Goal: Task Accomplishment & Management: Use online tool/utility

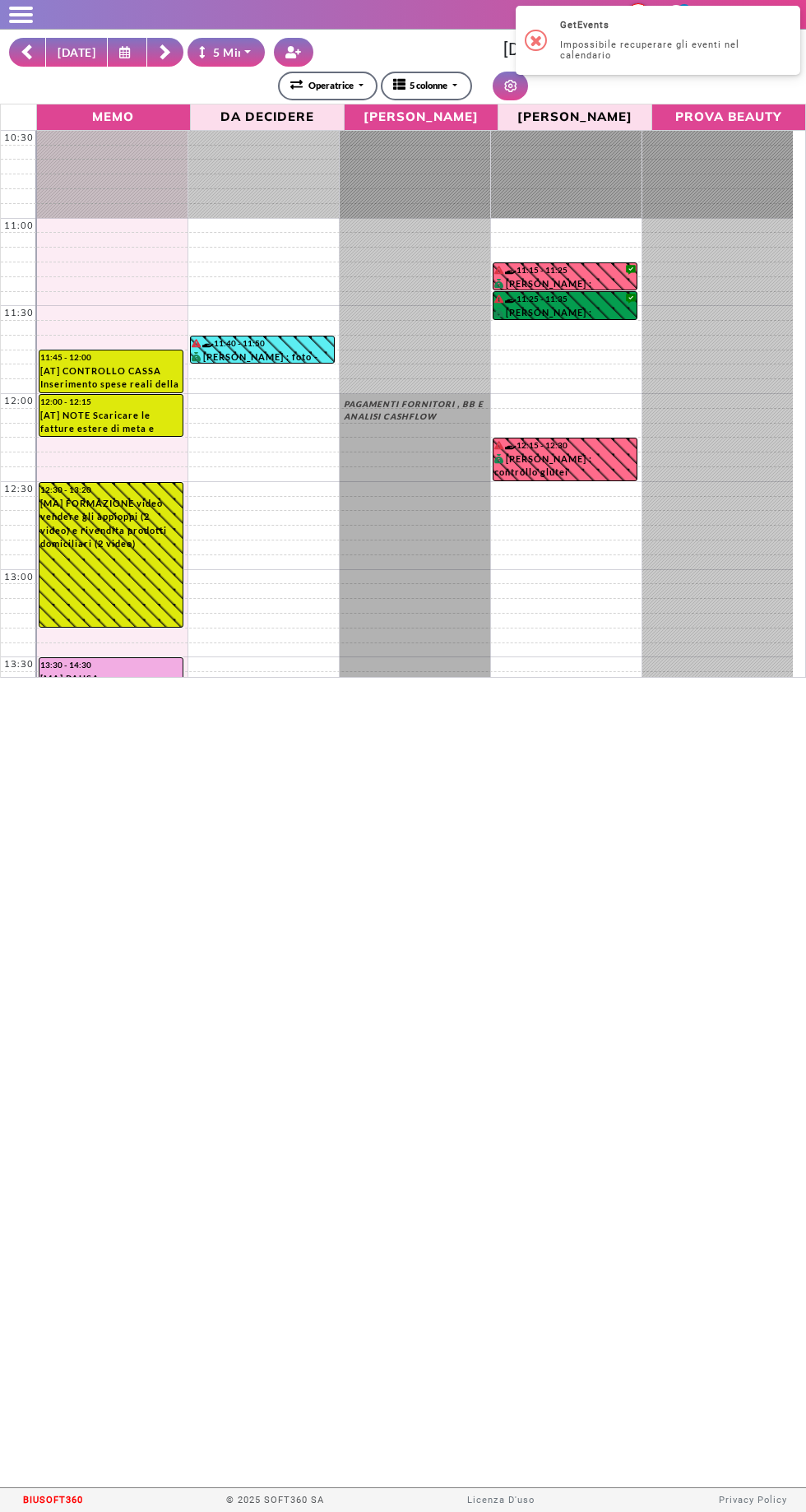
select select "*"
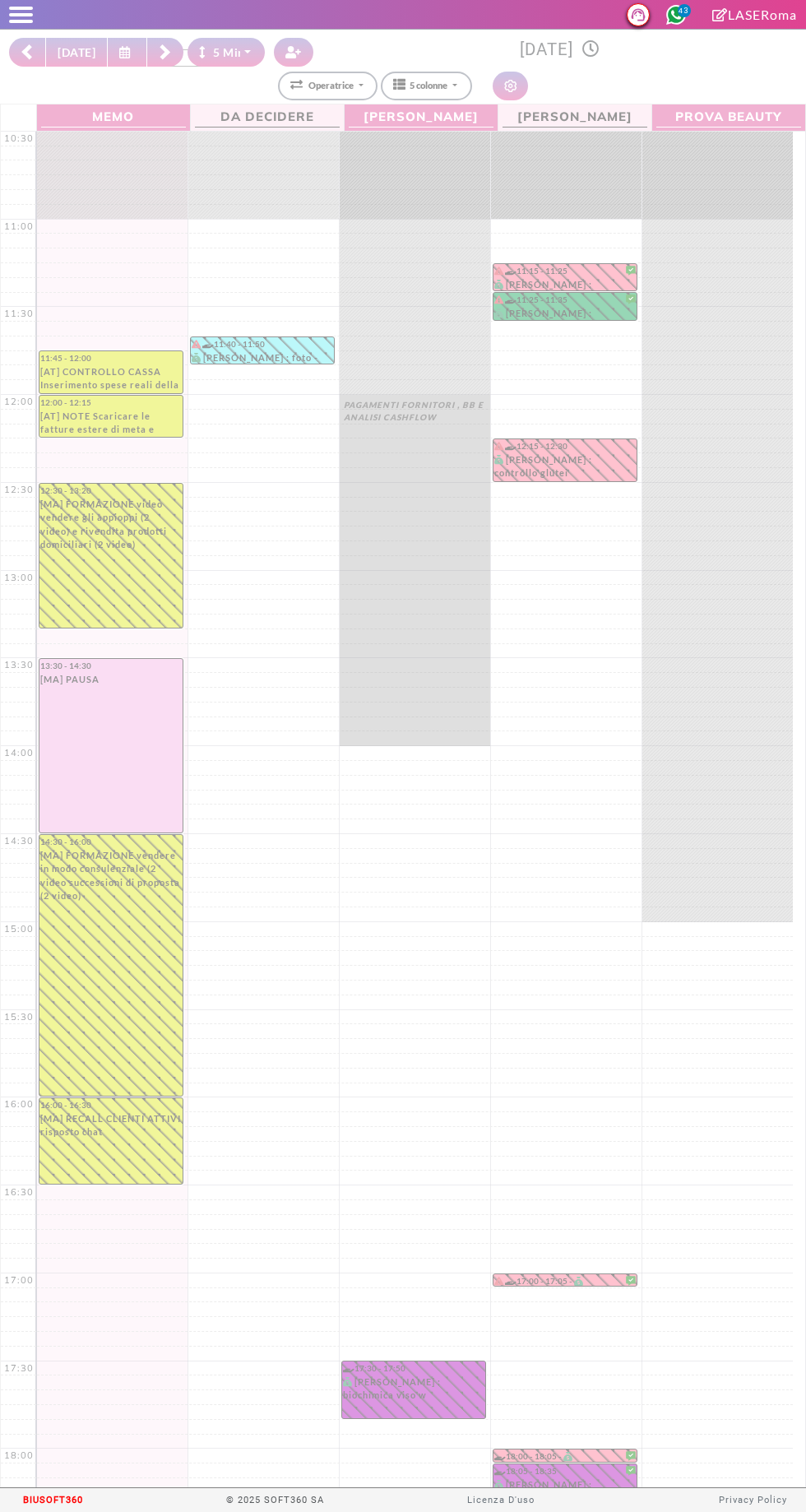
select select "*"
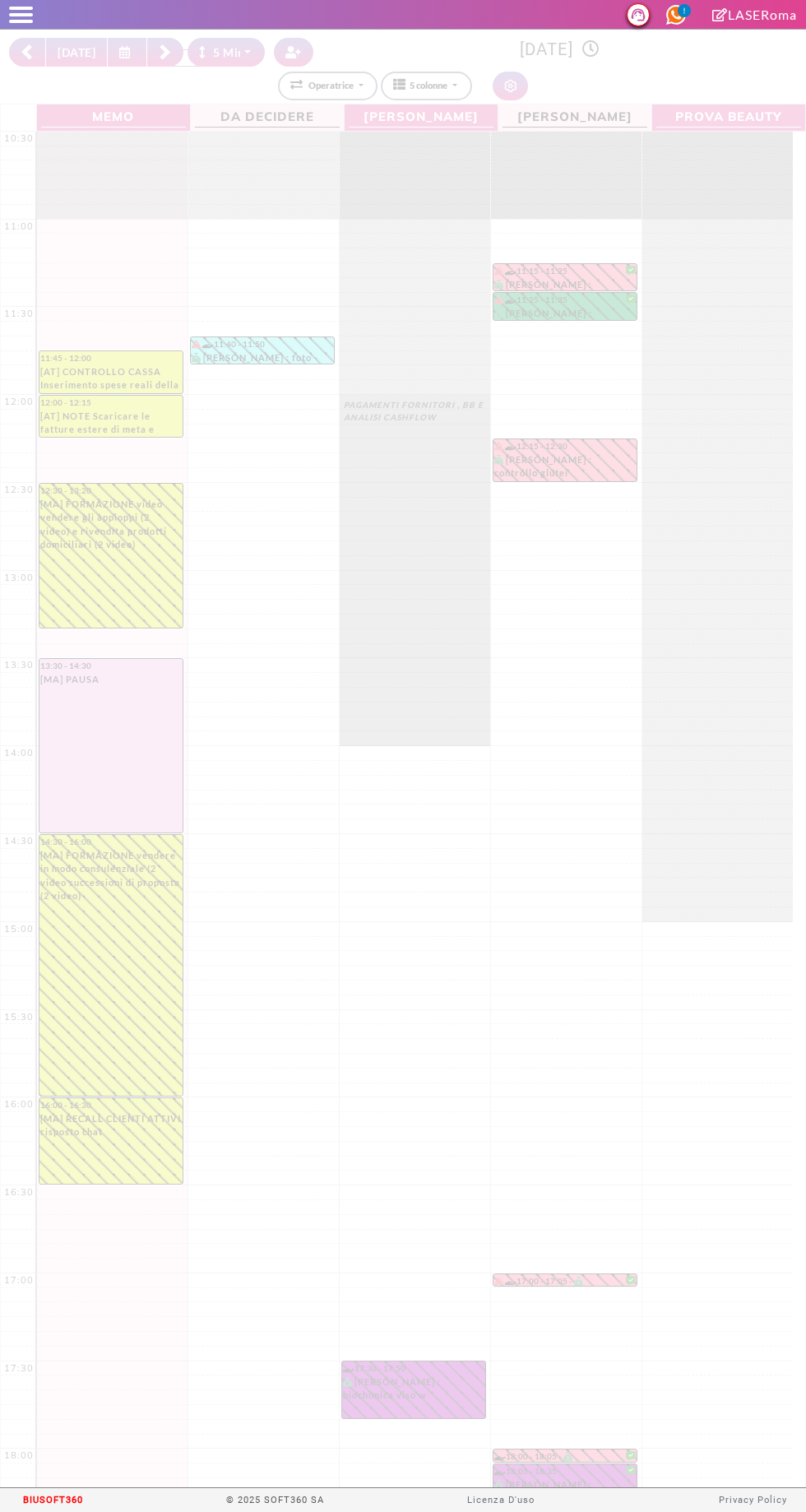
select select "*"
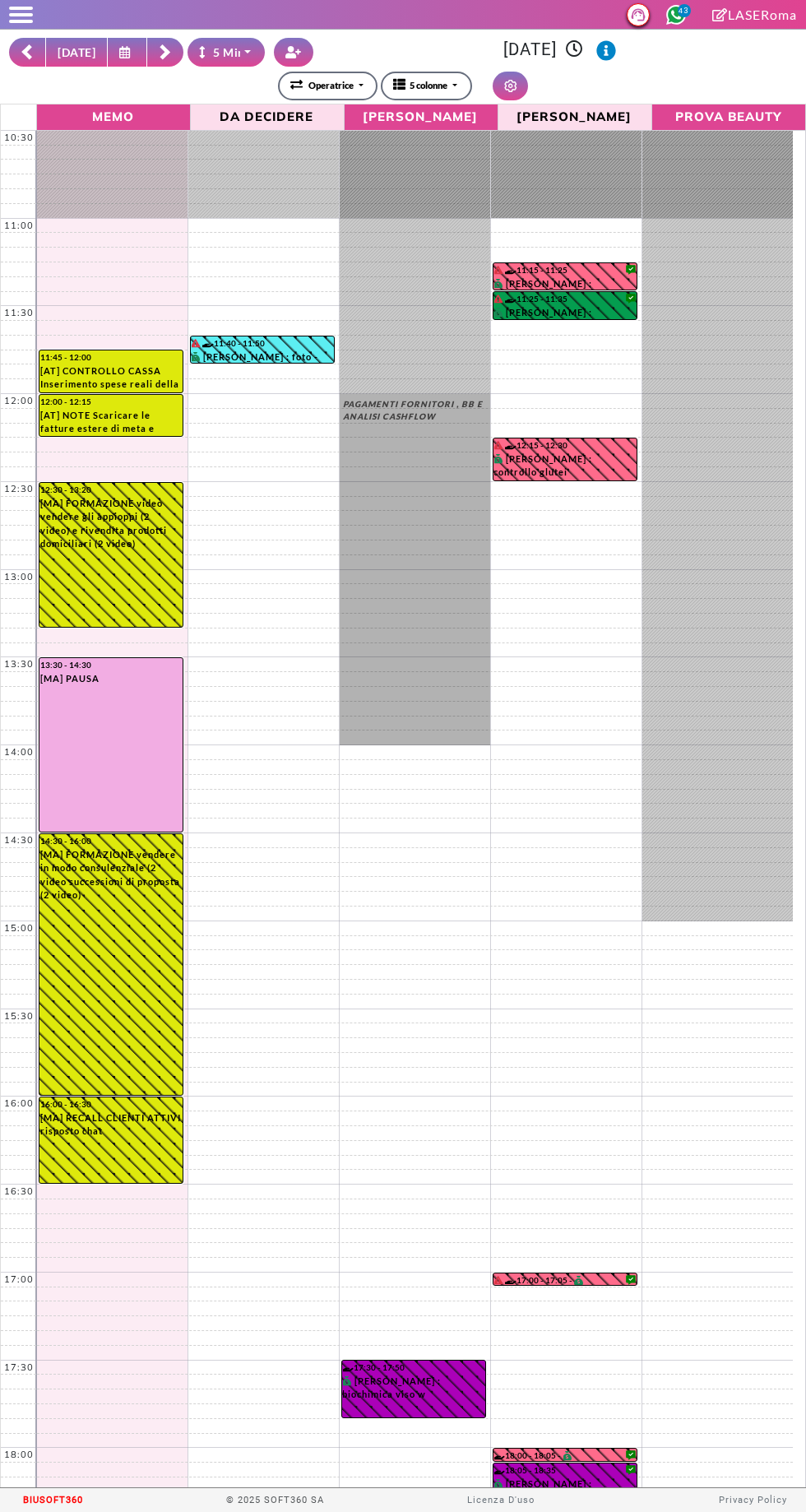
click at [73, 51] on button "[DATE]" at bounding box center [76, 52] width 63 height 29
type input "**********"
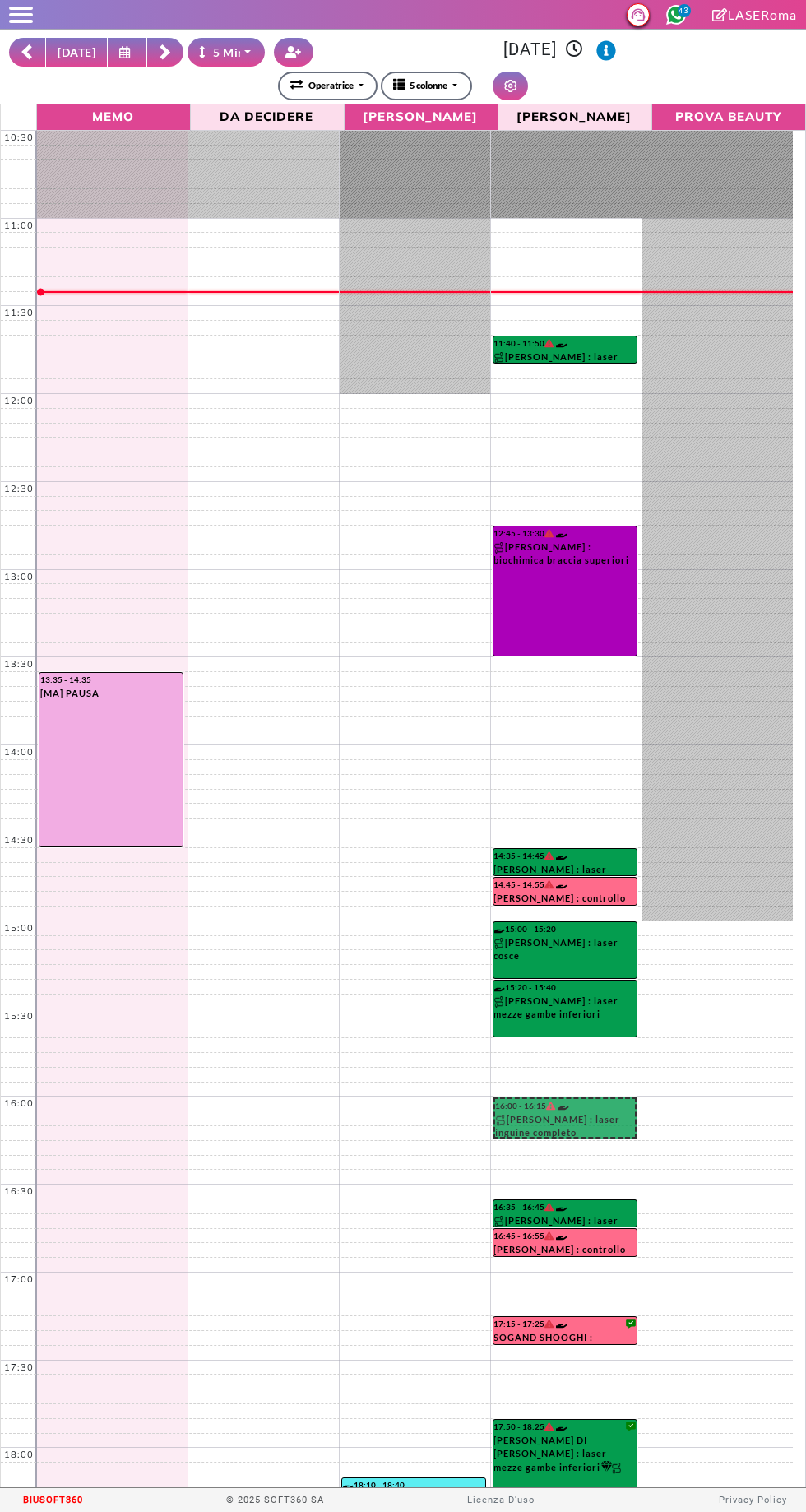
click at [160, 49] on rect at bounding box center [165, 49] width 11 height 11
